Goal: Navigation & Orientation: Find specific page/section

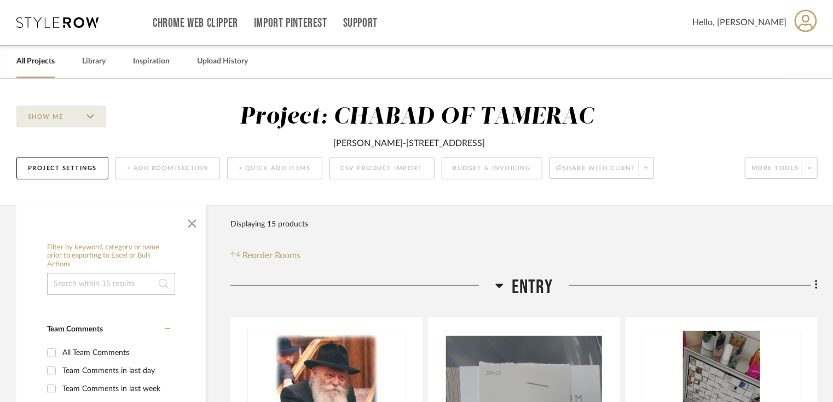
click at [48, 62] on link "All Projects" at bounding box center [35, 61] width 38 height 15
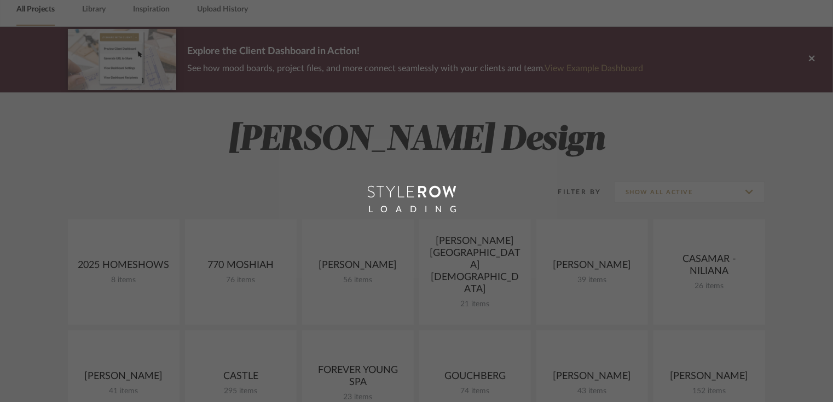
scroll to position [219, 0]
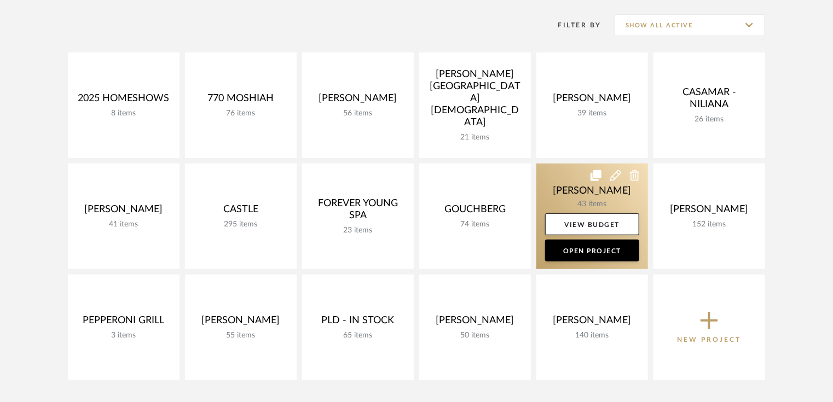
click at [595, 203] on link at bounding box center [592, 217] width 112 height 106
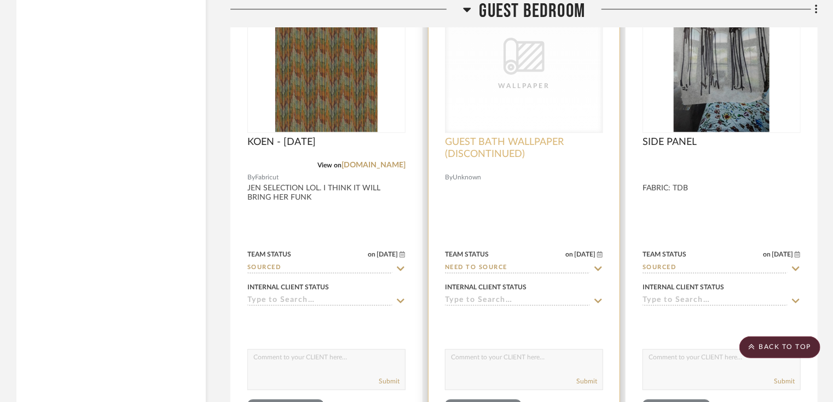
scroll to position [5430, 0]
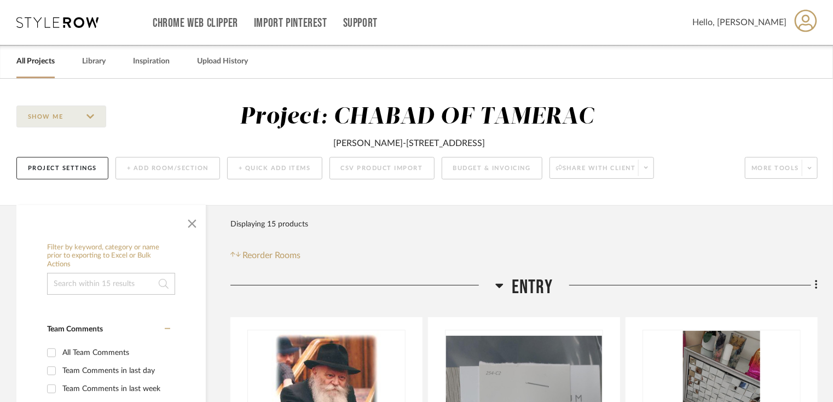
click at [48, 63] on link "All Projects" at bounding box center [35, 61] width 38 height 15
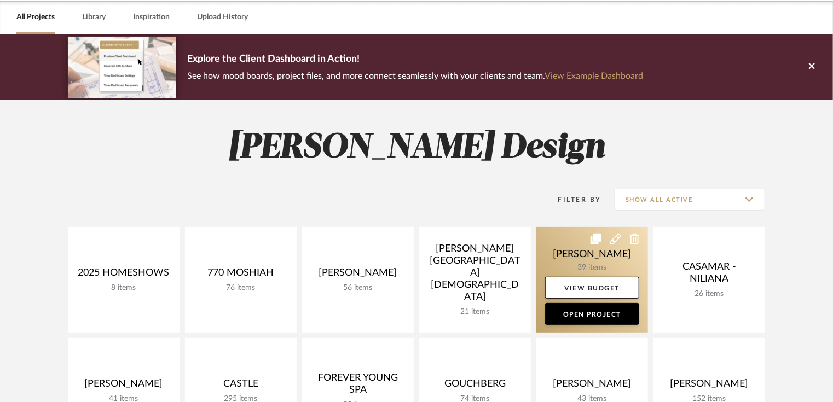
scroll to position [131, 0]
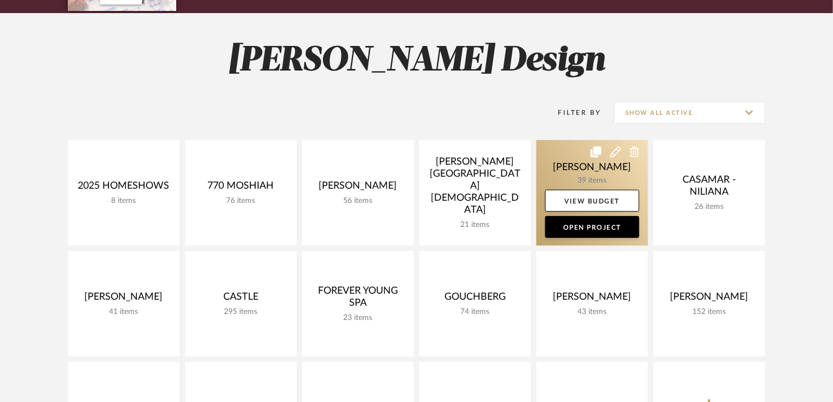
click at [616, 168] on link at bounding box center [592, 193] width 112 height 106
